Goal: Task Accomplishment & Management: Manage account settings

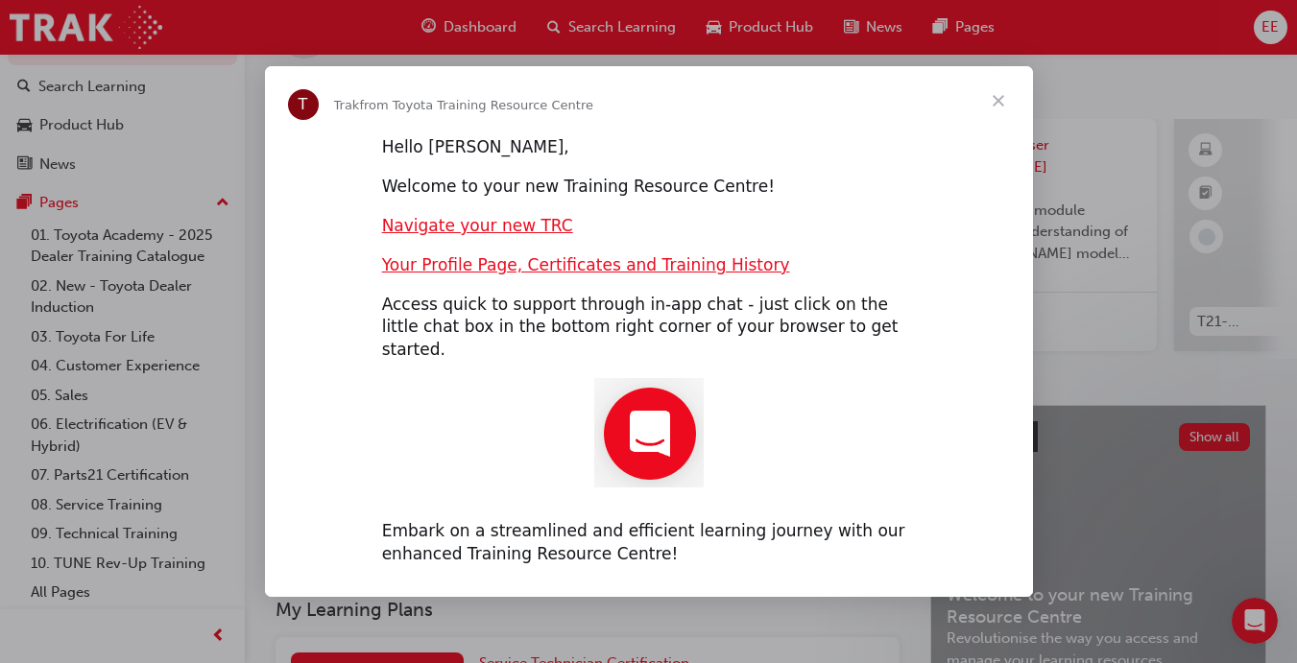
click at [1007, 121] on span "Close" at bounding box center [998, 100] width 69 height 69
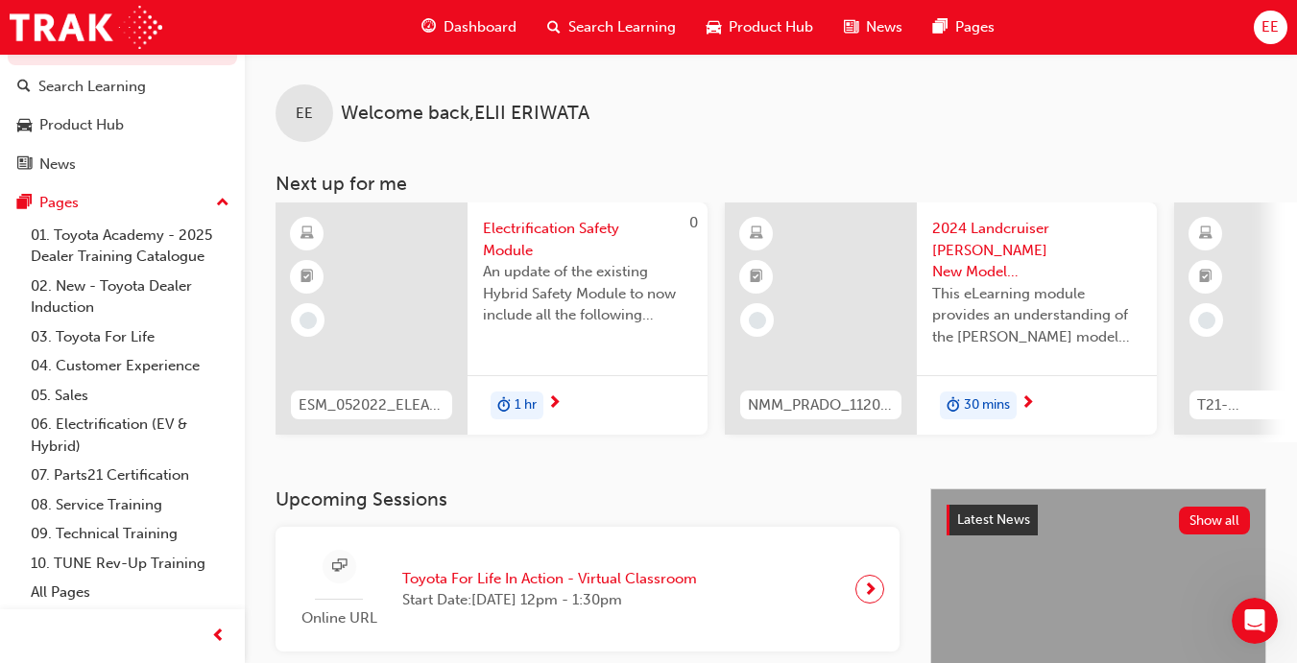
click at [1256, 20] on div "EE" at bounding box center [1270, 28] width 34 height 34
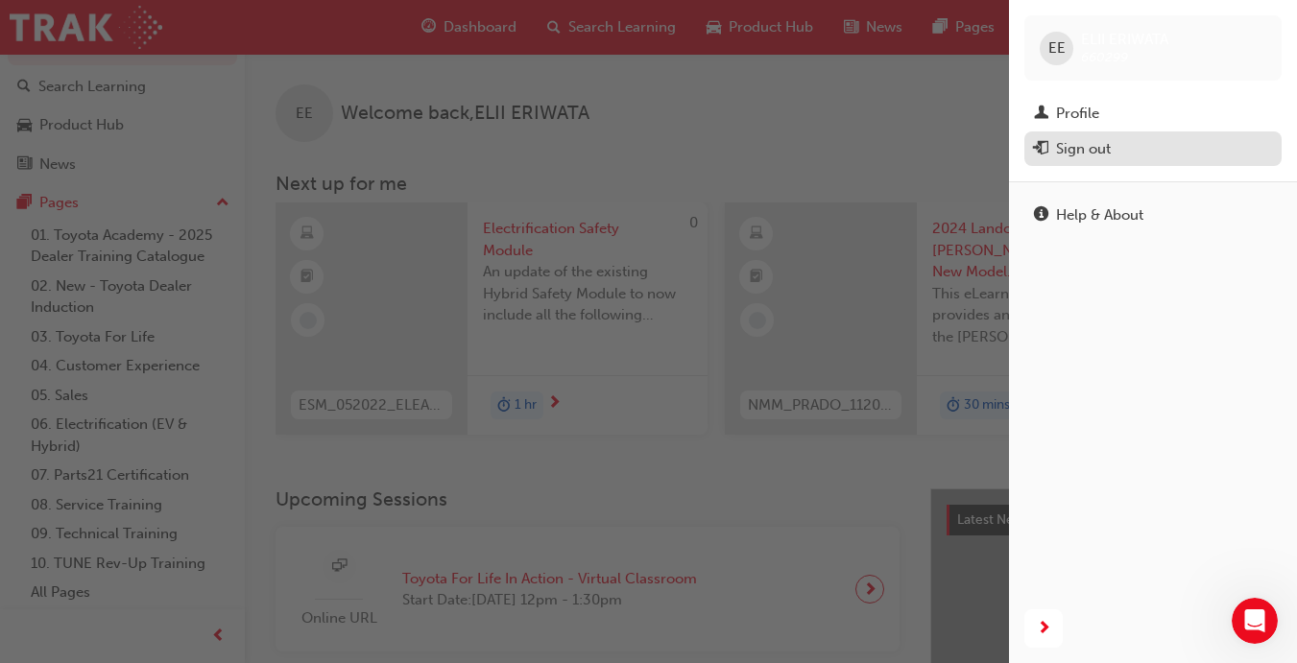
click at [1083, 151] on div "Sign out" at bounding box center [1083, 149] width 55 height 22
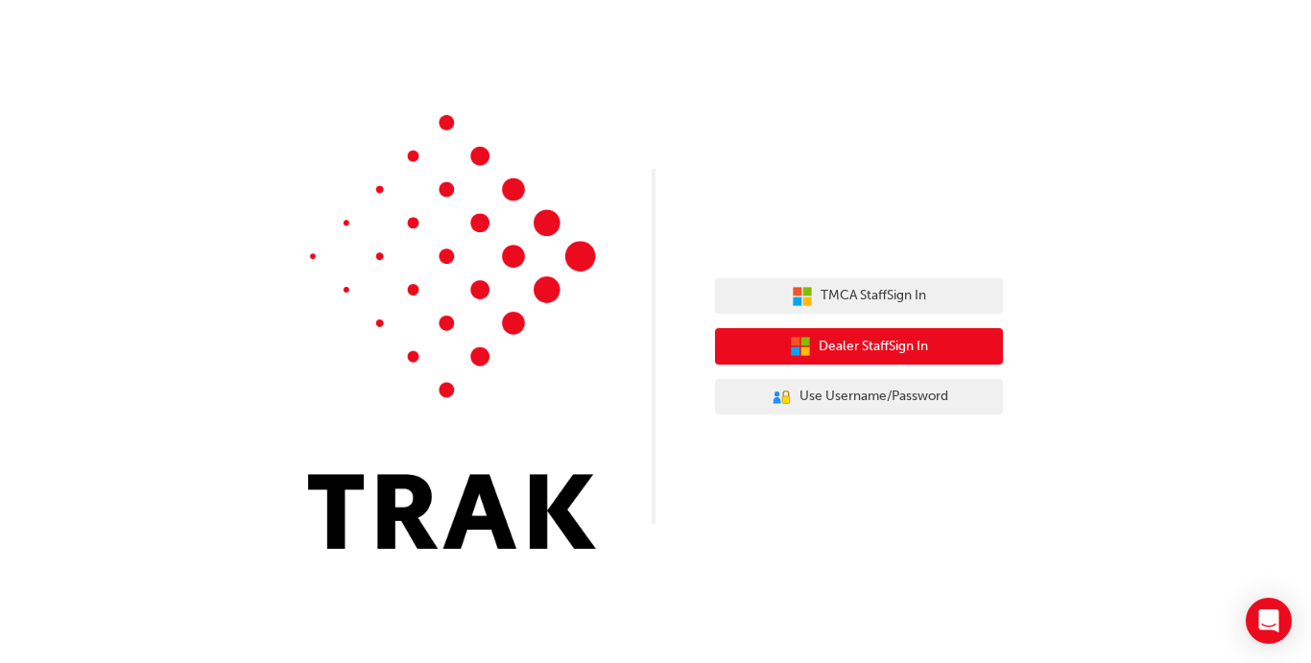
click at [960, 364] on button "Dealer Staff Sign In" at bounding box center [859, 346] width 288 height 36
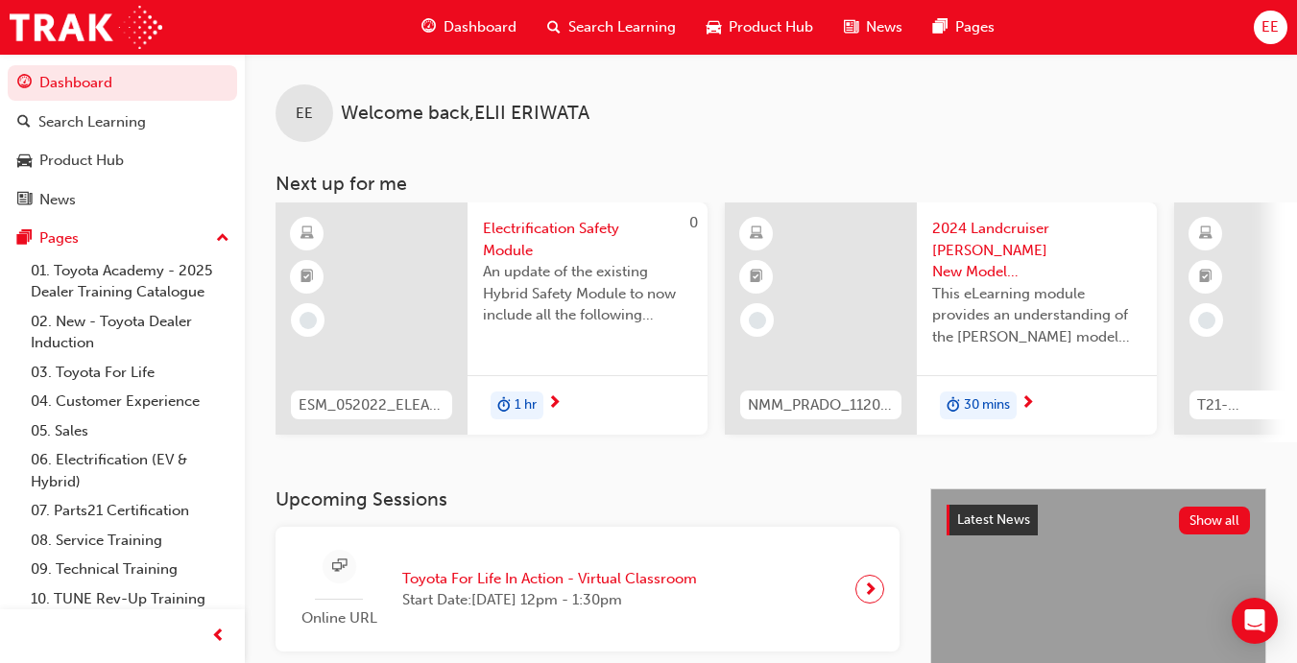
click at [1275, 27] on span "EE" at bounding box center [1269, 27] width 17 height 22
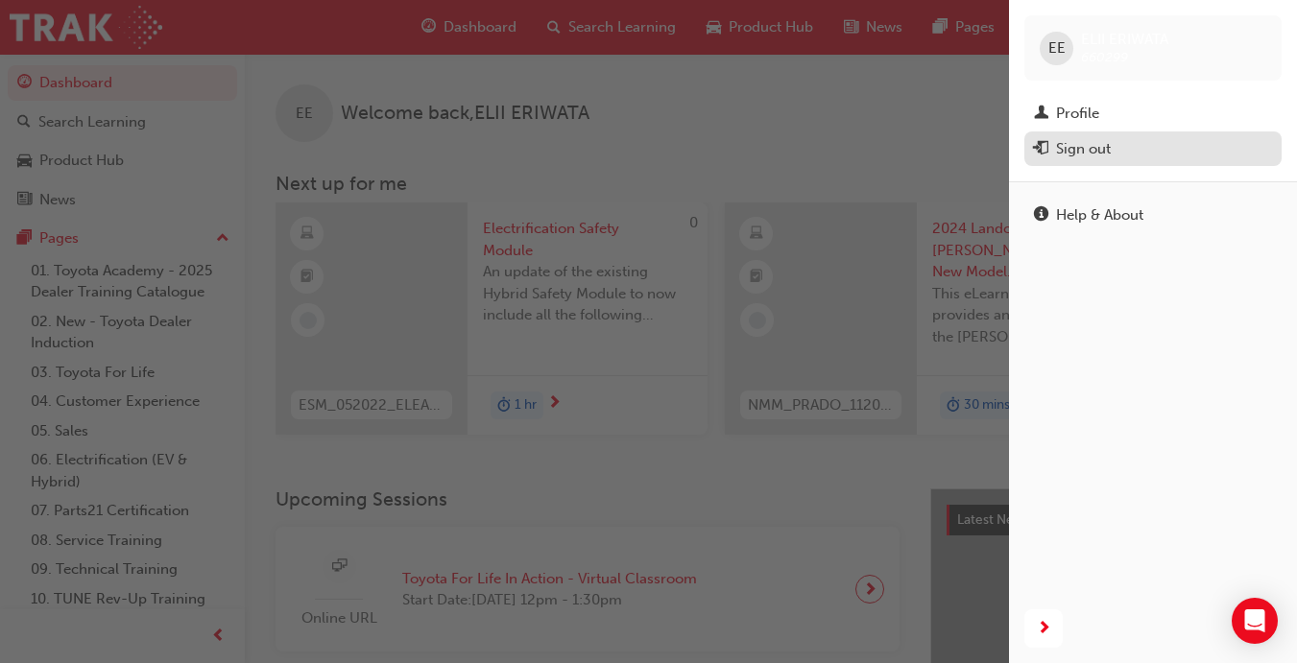
click at [1106, 144] on div "Sign out" at bounding box center [1083, 149] width 55 height 22
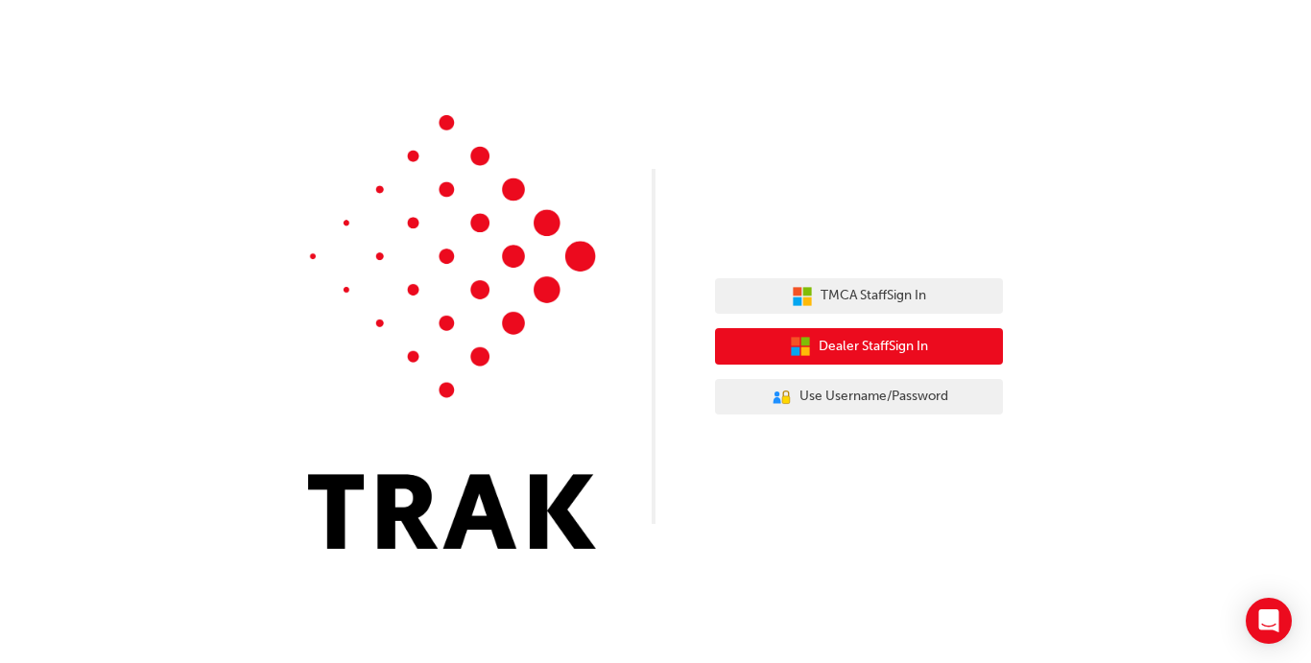
click at [920, 350] on span "Dealer Staff Sign In" at bounding box center [873, 347] width 109 height 22
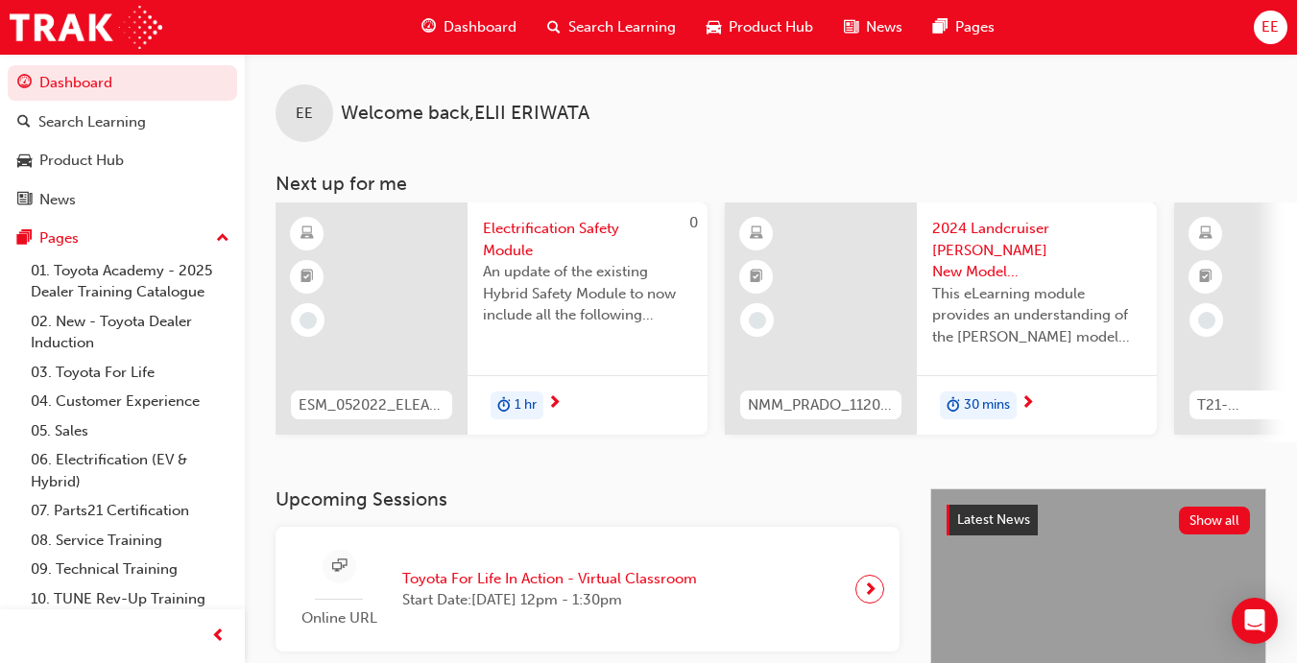
click at [1269, 36] on span "EE" at bounding box center [1269, 27] width 17 height 22
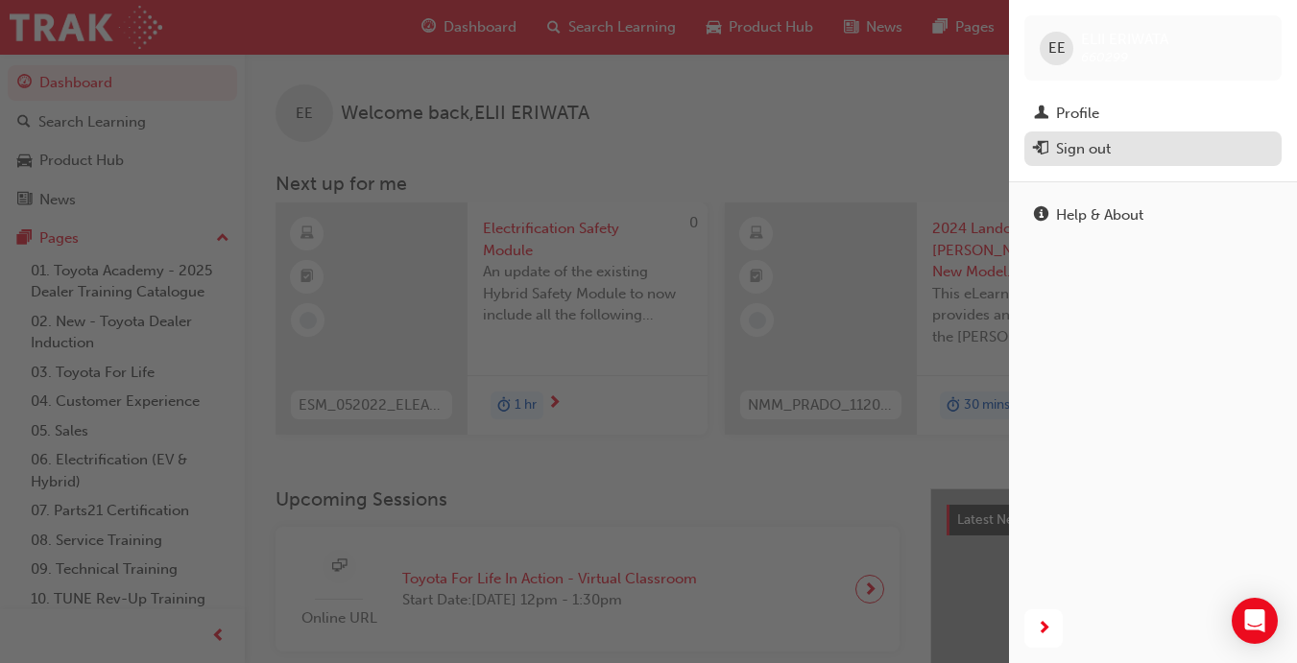
click at [1158, 146] on div "Sign out" at bounding box center [1153, 149] width 238 height 24
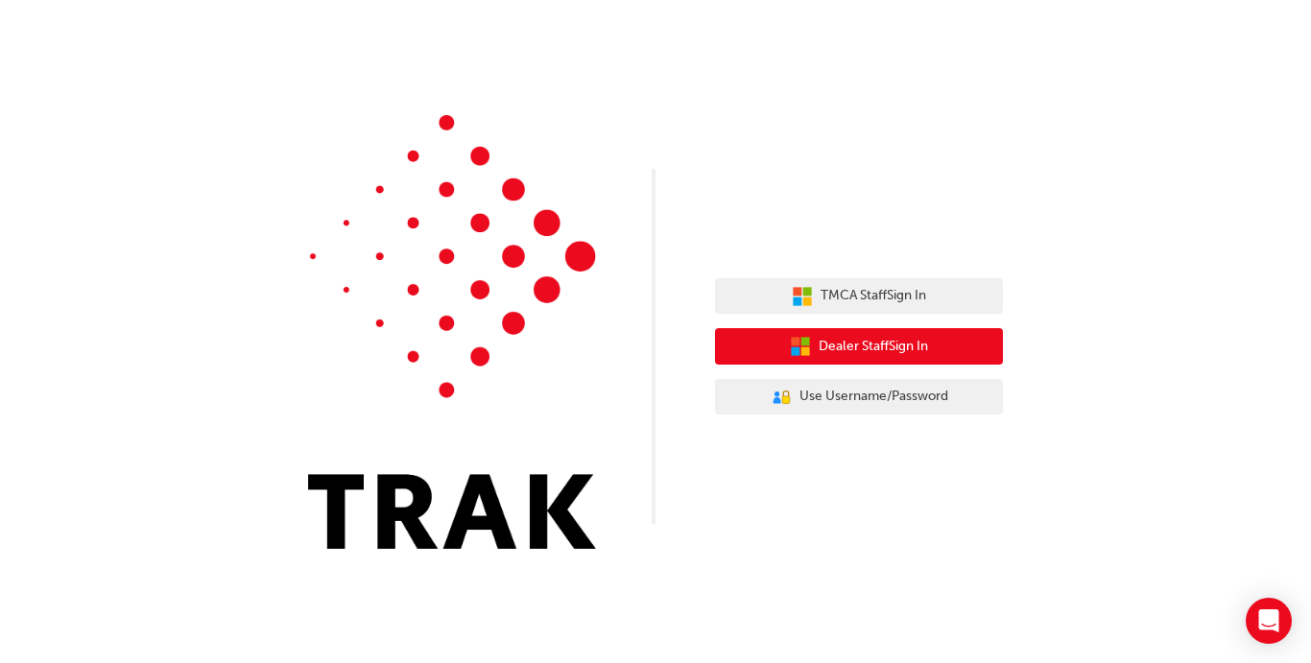
click at [822, 345] on span "Dealer Staff Sign In" at bounding box center [873, 347] width 109 height 22
